Goal: Navigation & Orientation: Understand site structure

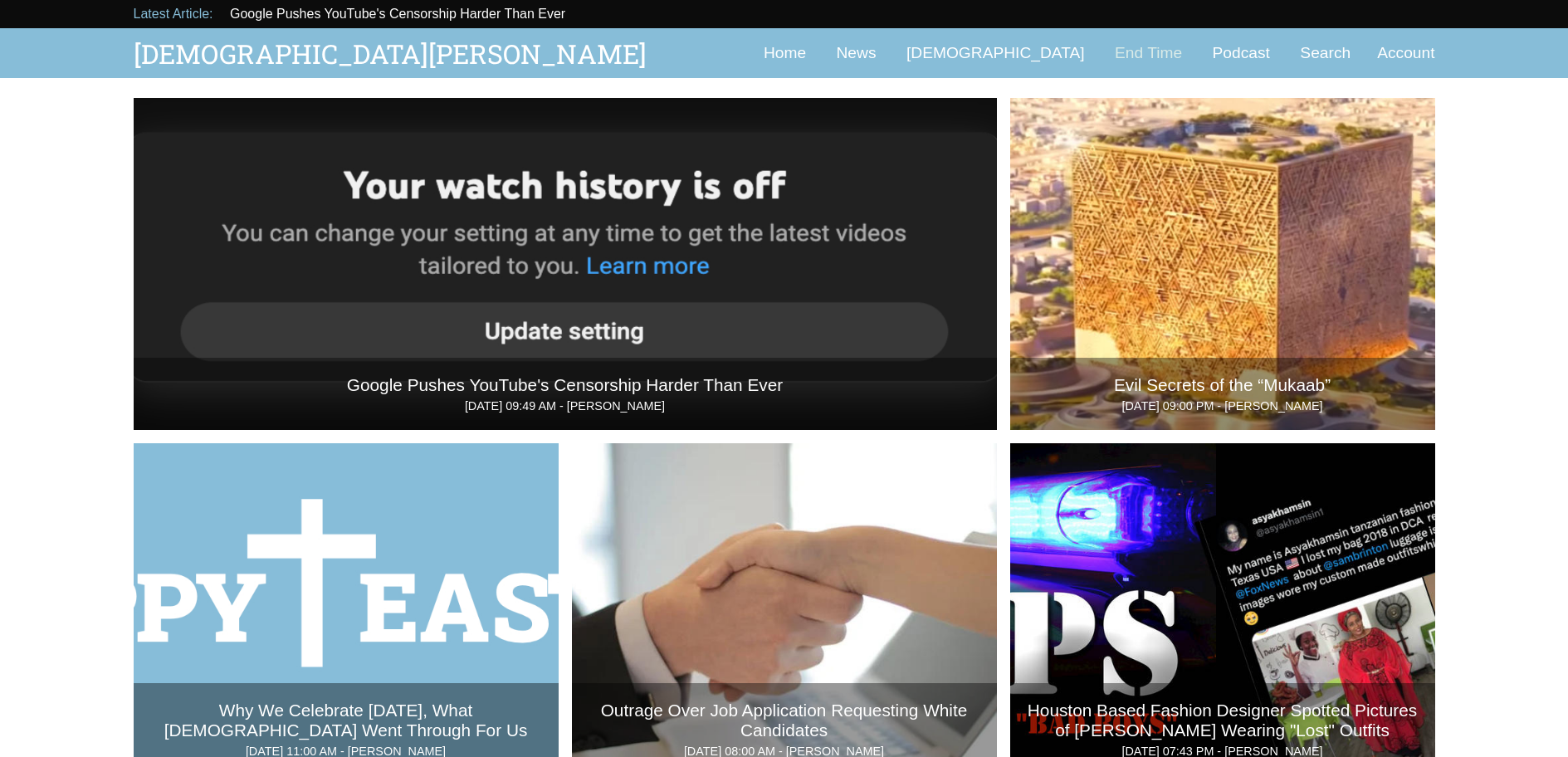
click at [1156, 50] on link "End Time" at bounding box center [1148, 53] width 94 height 18
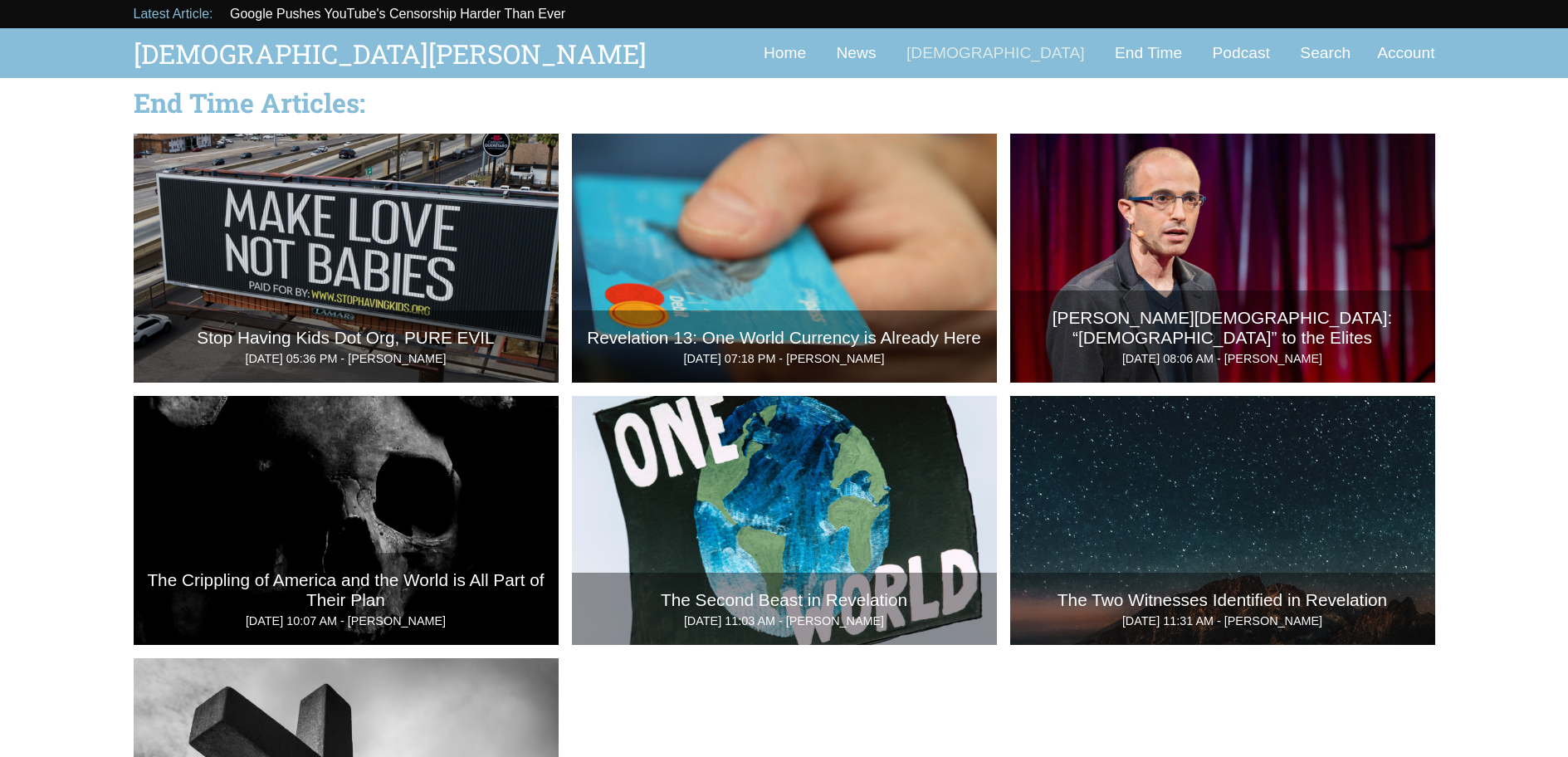
click at [1042, 47] on link "[DEMOGRAPHIC_DATA]" at bounding box center [996, 53] width 205 height 18
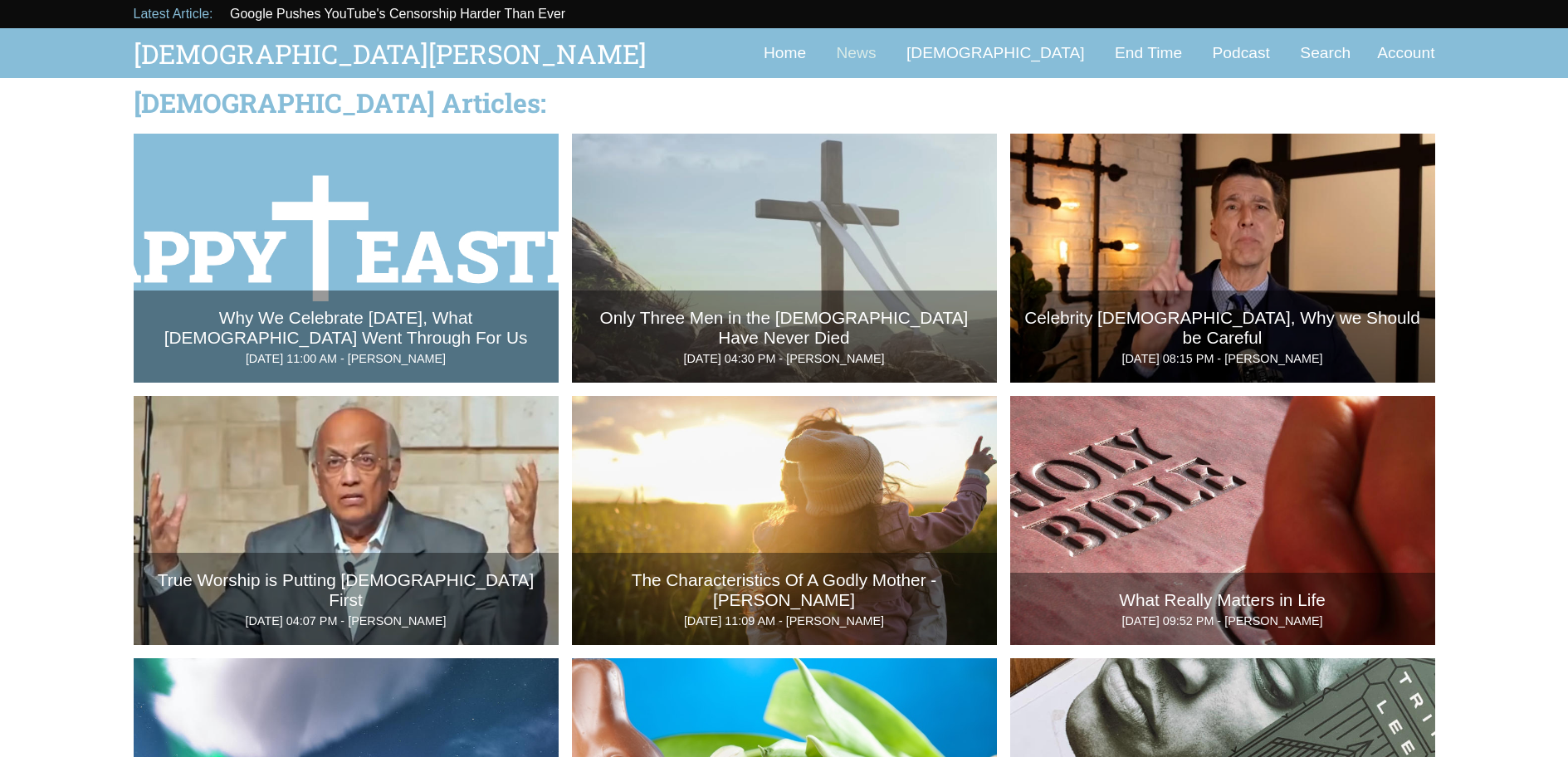
click at [890, 55] on link "News" at bounding box center [856, 53] width 66 height 18
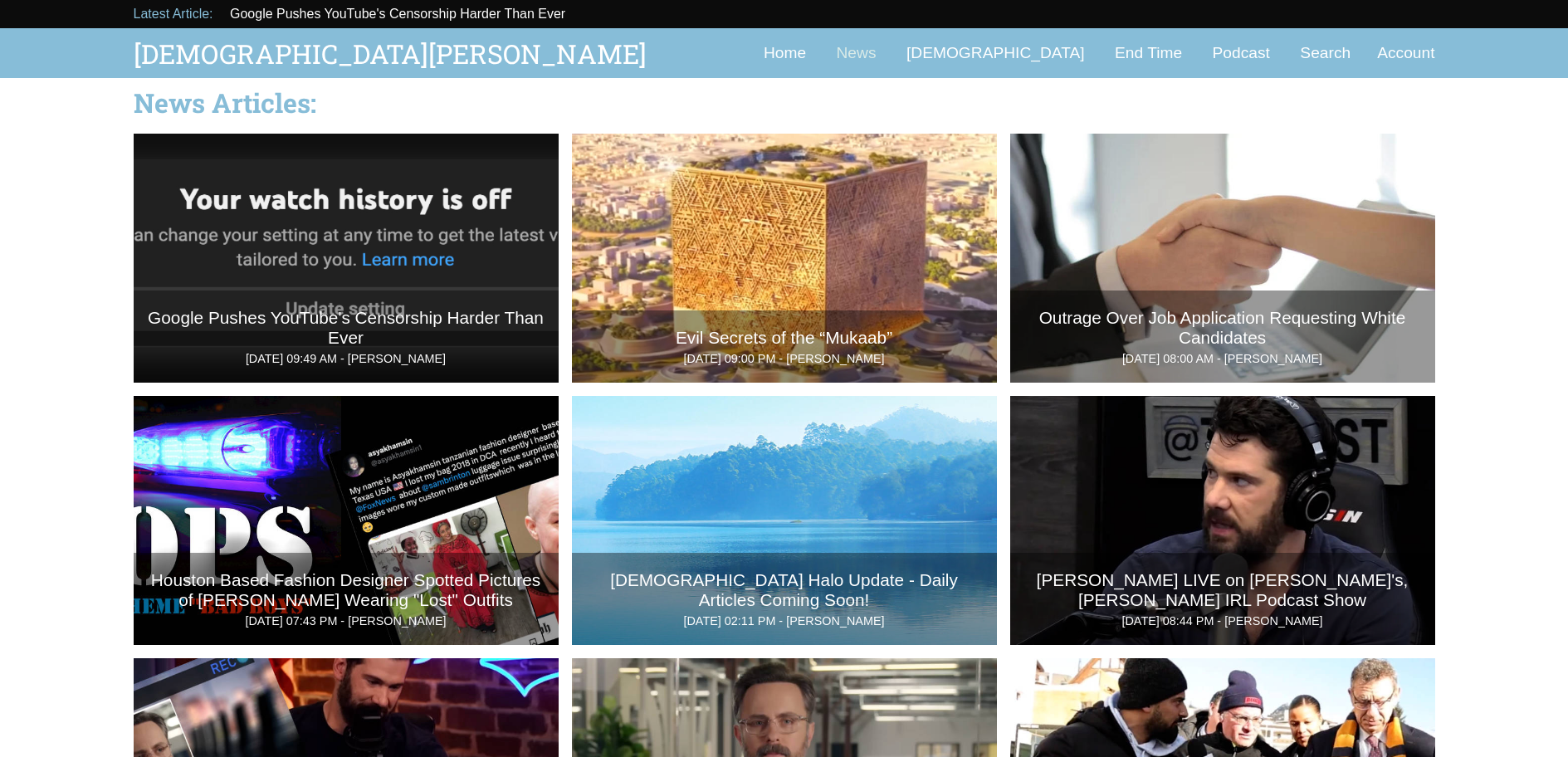
click at [890, 50] on link "News" at bounding box center [856, 53] width 66 height 18
click at [819, 51] on link "Home" at bounding box center [784, 53] width 69 height 18
